Goal: Task Accomplishment & Management: Manage account settings

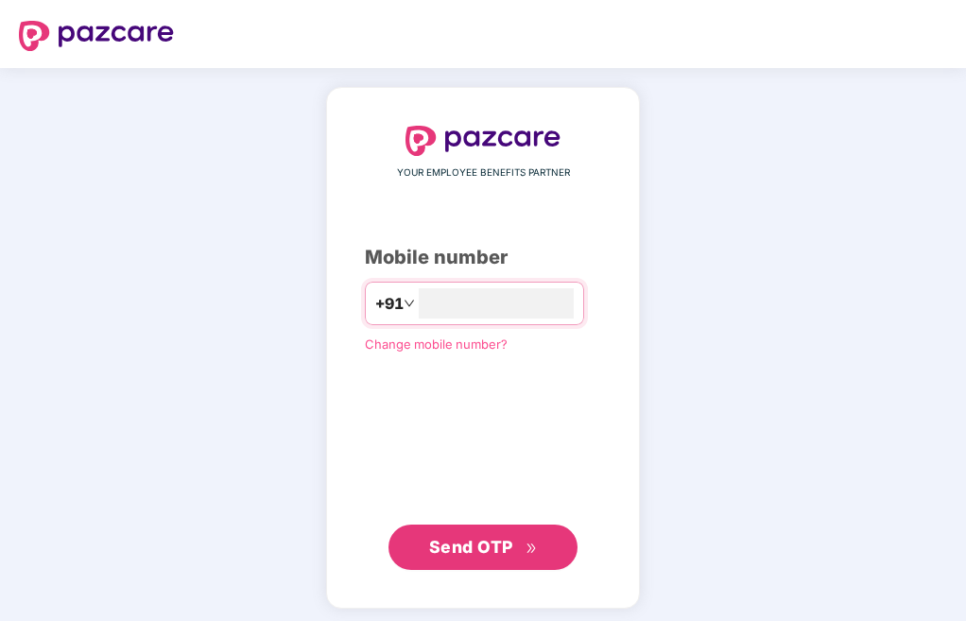
type input "**********"
click at [448, 549] on span "Send OTP" at bounding box center [471, 547] width 84 height 20
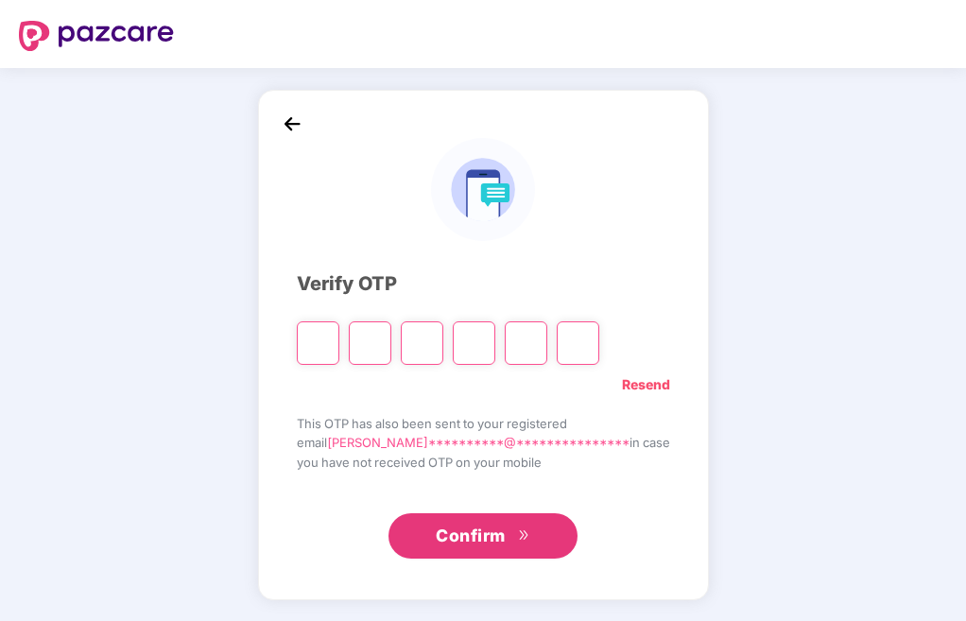
type input "*"
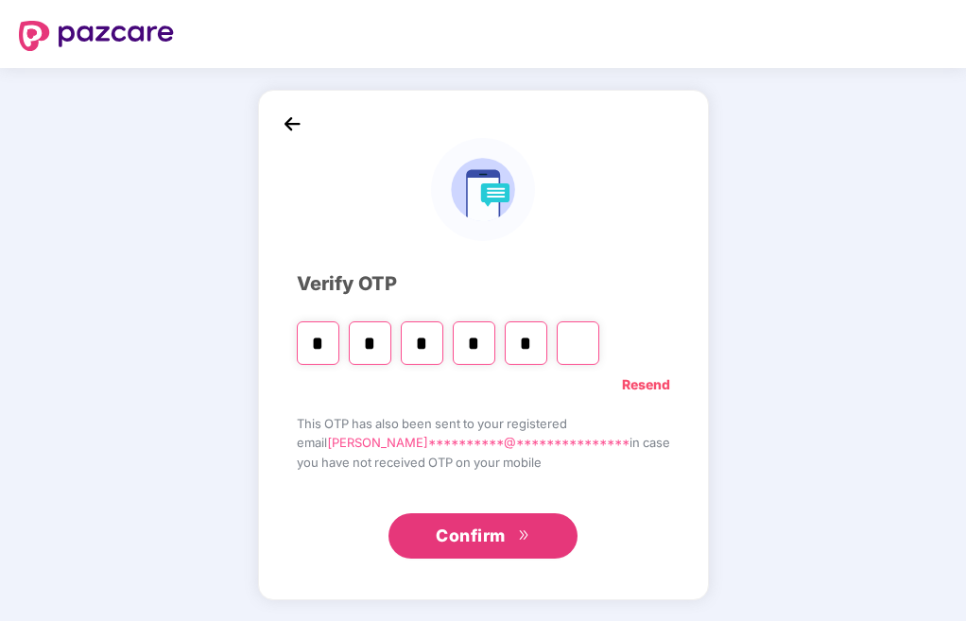
type input "*"
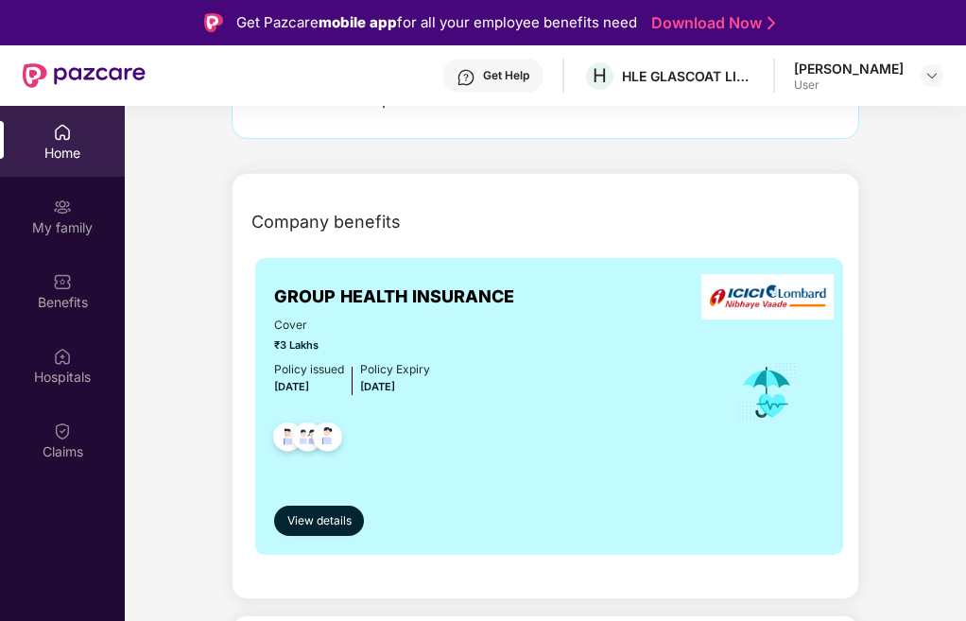
scroll to position [283, 0]
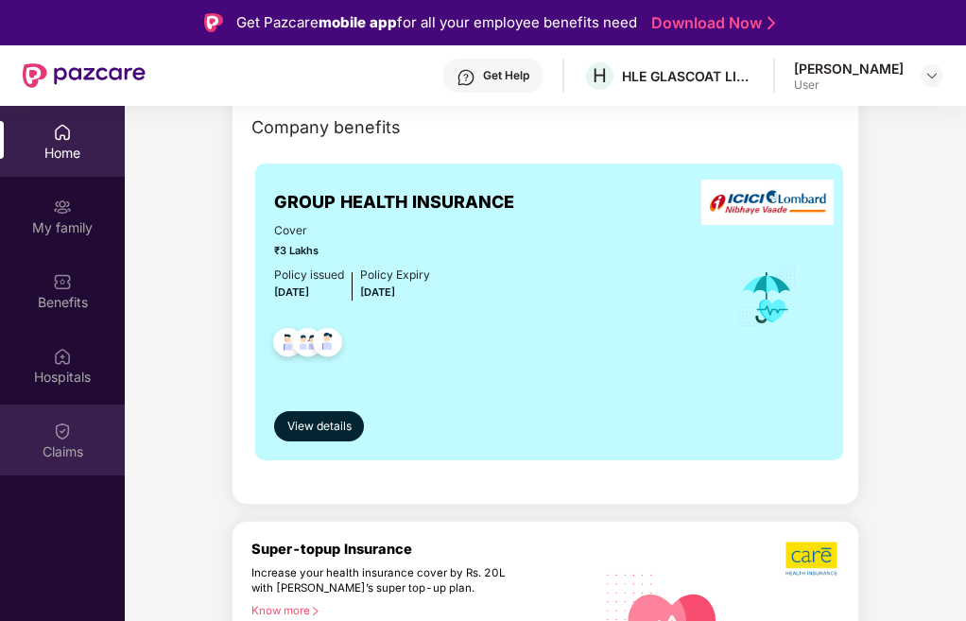
click at [64, 431] on img at bounding box center [62, 430] width 19 height 19
